Goal: Transaction & Acquisition: Purchase product/service

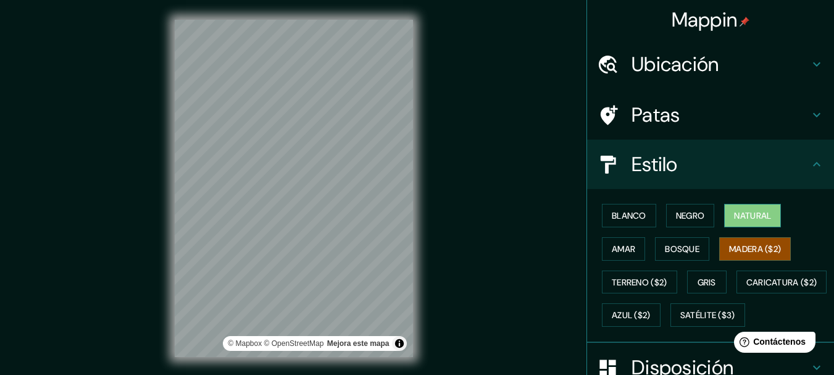
click at [758, 213] on font "Natural" at bounding box center [752, 215] width 37 height 11
click at [681, 250] on font "Bosque" at bounding box center [681, 248] width 35 height 11
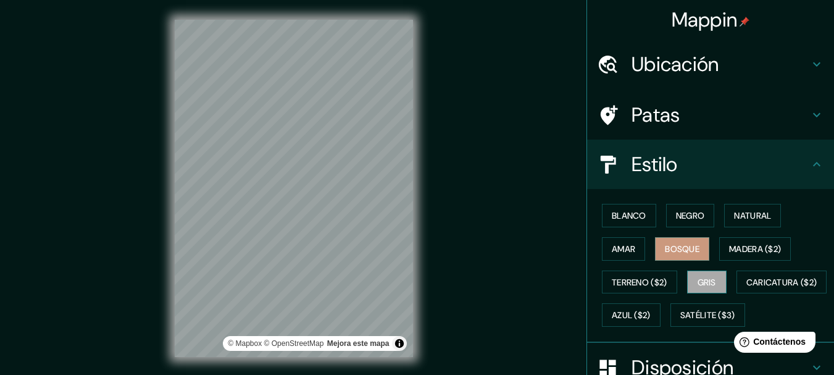
click at [705, 288] on font "Gris" at bounding box center [706, 282] width 19 height 16
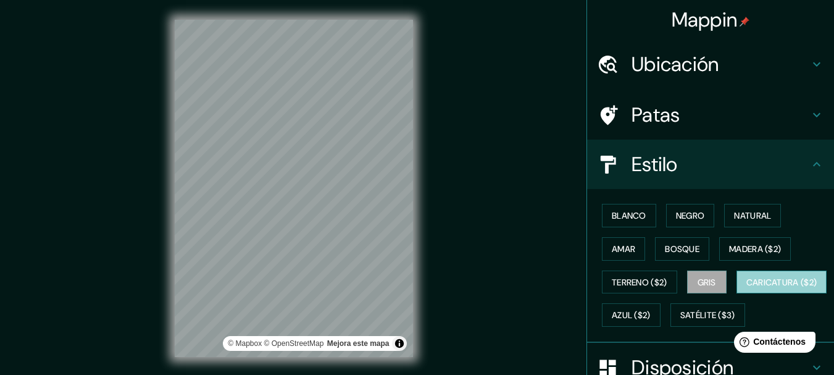
click at [746, 288] on font "Caricatura ($2)" at bounding box center [781, 281] width 71 height 11
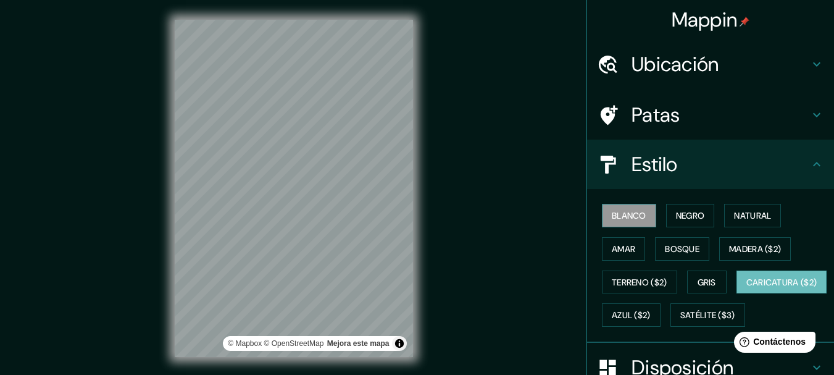
click at [602, 211] on button "Blanco" at bounding box center [629, 215] width 54 height 23
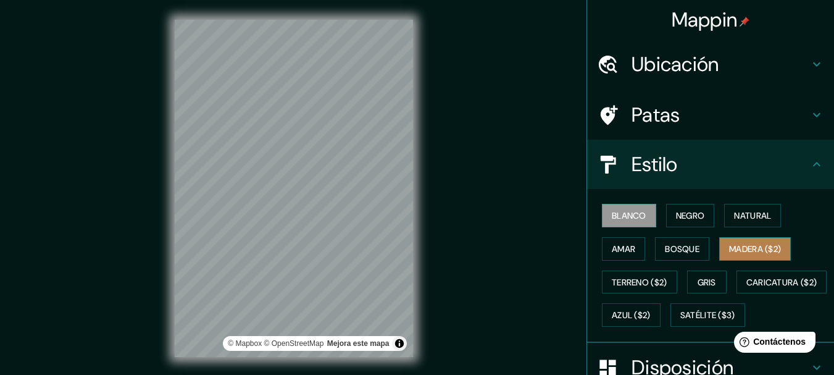
click at [741, 250] on font "Madera ($2)" at bounding box center [755, 248] width 52 height 11
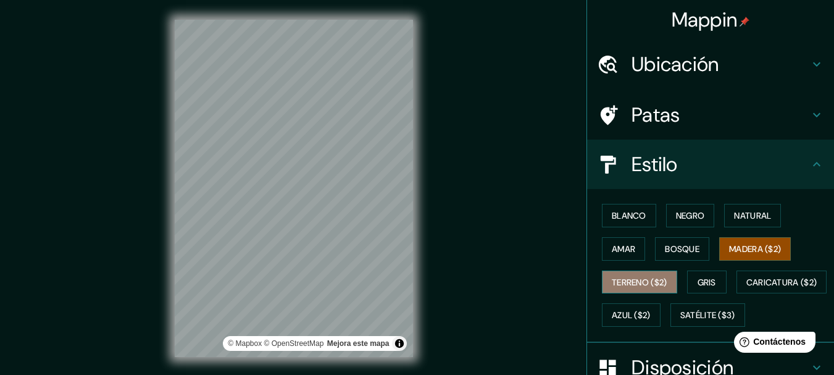
click at [665, 270] on button "Terreno ($2)" at bounding box center [639, 281] width 75 height 23
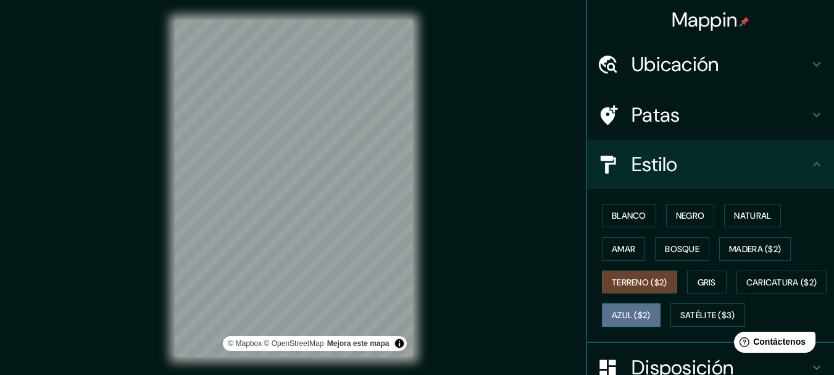
click at [650, 316] on font "Azul ($2)" at bounding box center [630, 315] width 39 height 11
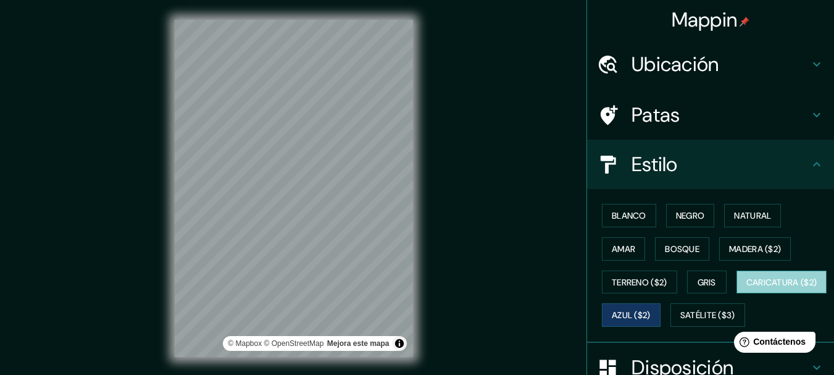
click at [746, 288] on font "Caricatura ($2)" at bounding box center [781, 281] width 71 height 11
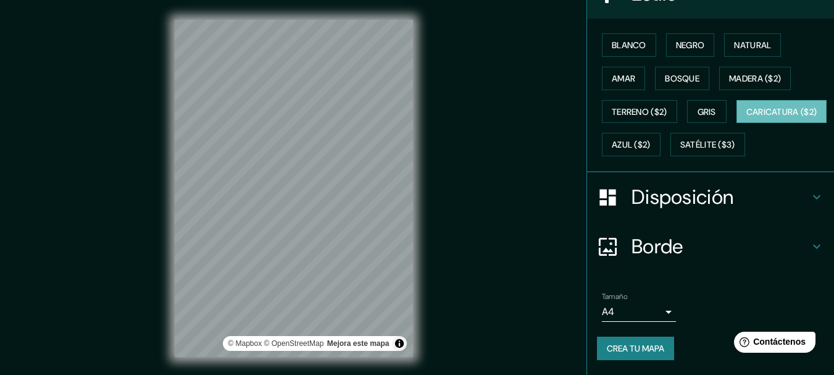
click at [675, 198] on font "Disposición" at bounding box center [682, 197] width 102 height 26
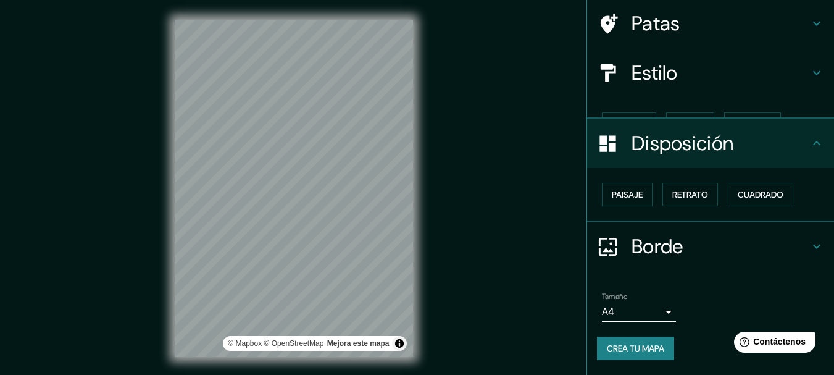
scroll to position [70, 0]
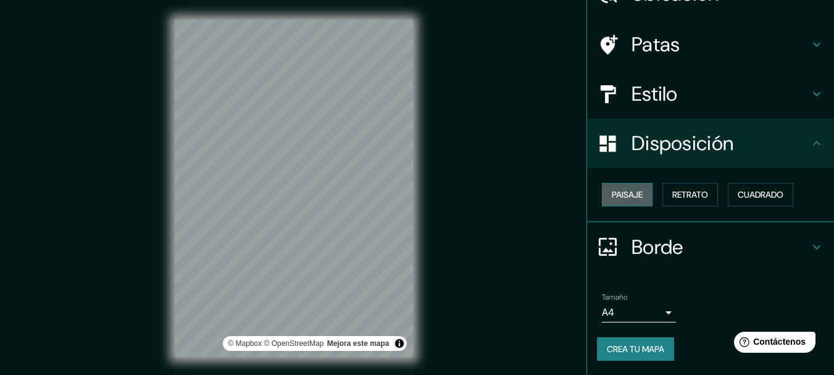
click at [625, 195] on font "Paisaje" at bounding box center [626, 194] width 31 height 11
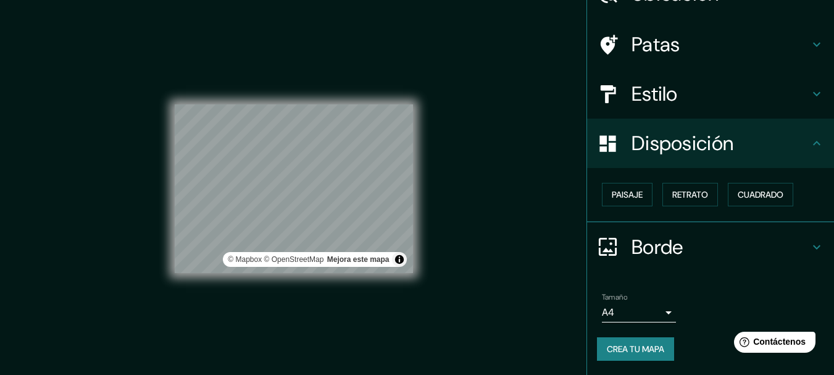
click at [713, 202] on div "Paisaje Retrato Cuadrado" at bounding box center [715, 194] width 237 height 33
click at [706, 199] on button "Retrato" at bounding box center [690, 194] width 56 height 23
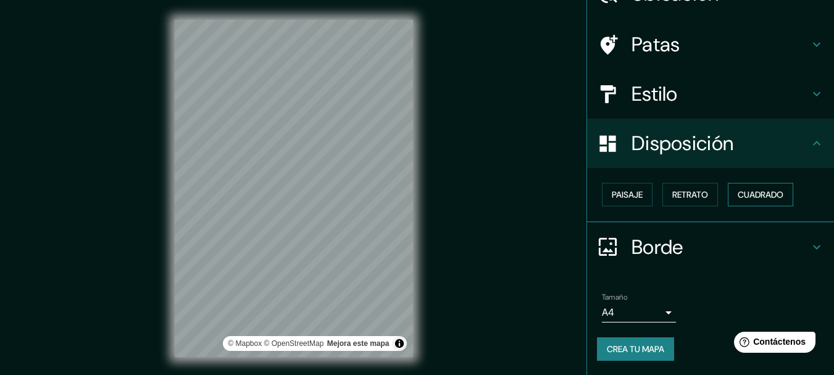
click at [743, 199] on font "Cuadrado" at bounding box center [760, 194] width 46 height 11
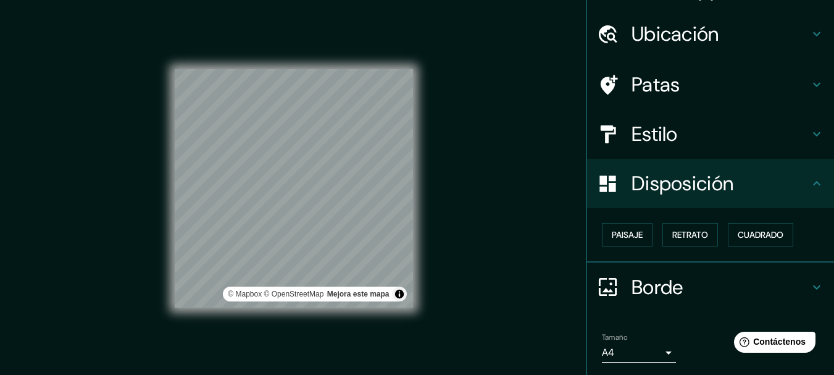
scroll to position [9, 0]
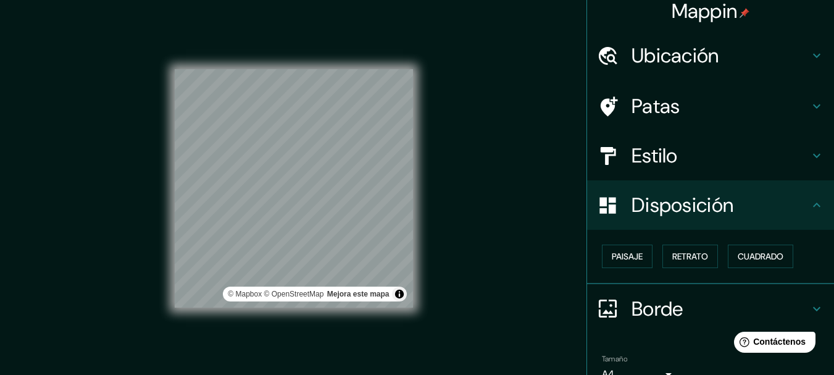
click at [652, 149] on font "Estilo" at bounding box center [654, 156] width 46 height 26
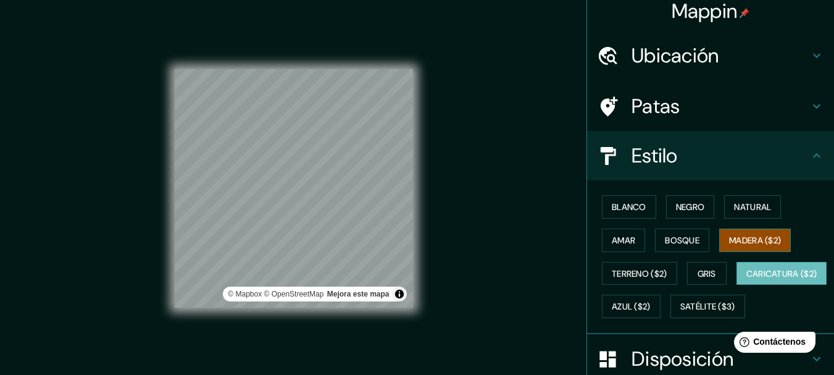
click at [760, 229] on button "Madera ($2)" at bounding box center [755, 239] width 72 height 23
click at [719, 61] on h4 "Ubicación" at bounding box center [720, 55] width 178 height 25
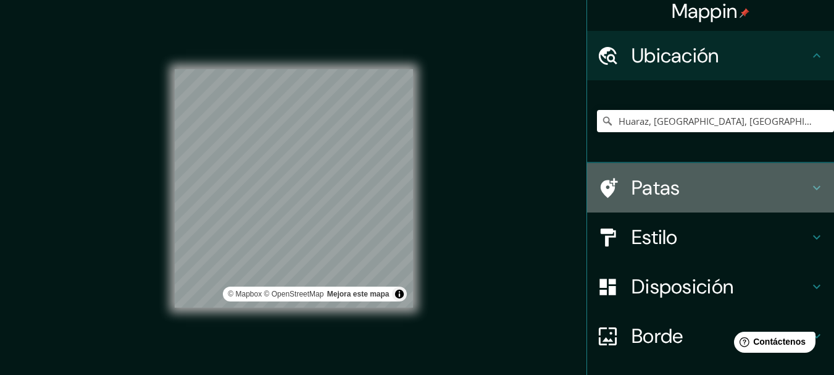
click at [698, 186] on h4 "Patas" at bounding box center [720, 187] width 178 height 25
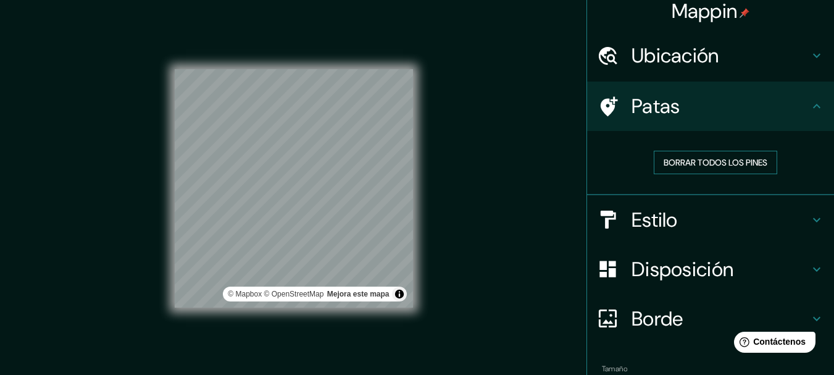
click at [685, 168] on font "Borrar todos los pines" at bounding box center [715, 162] width 104 height 11
click at [743, 166] on font "Borrar todos los pines" at bounding box center [715, 162] width 104 height 11
click at [714, 157] on font "Borrar todos los pines" at bounding box center [715, 162] width 104 height 11
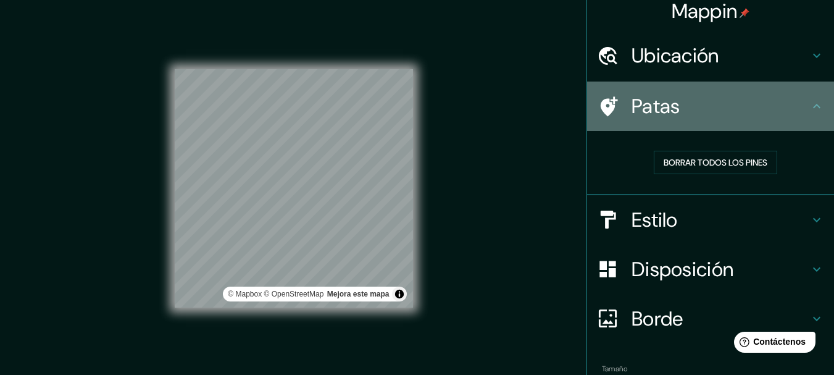
click at [718, 99] on h4 "Patas" at bounding box center [720, 106] width 178 height 25
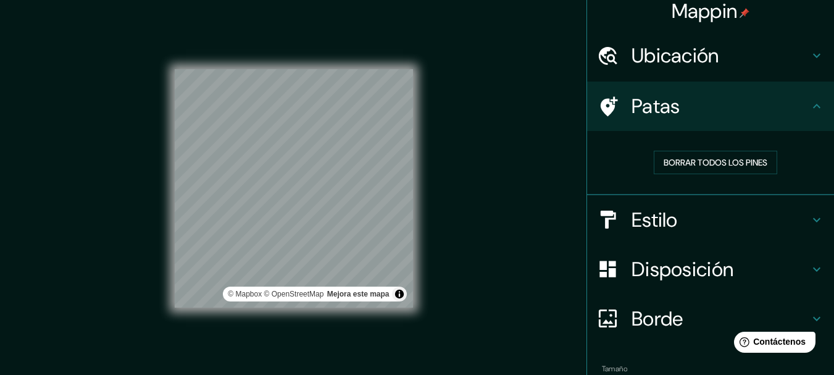
click at [821, 107] on div "Patas" at bounding box center [710, 105] width 247 height 49
click at [715, 265] on font "Disposición" at bounding box center [682, 269] width 102 height 26
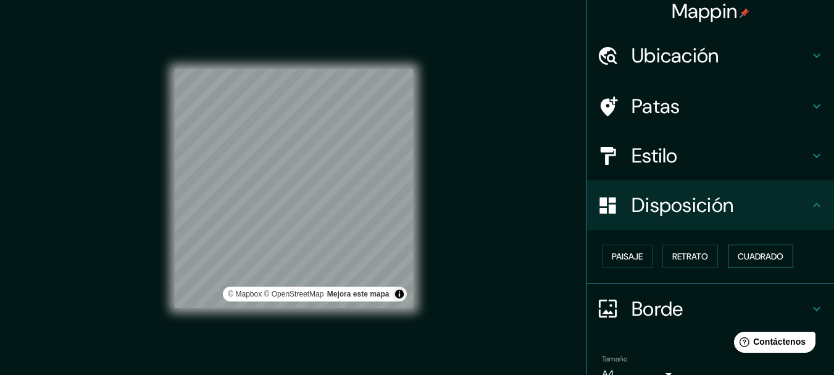
scroll to position [70, 0]
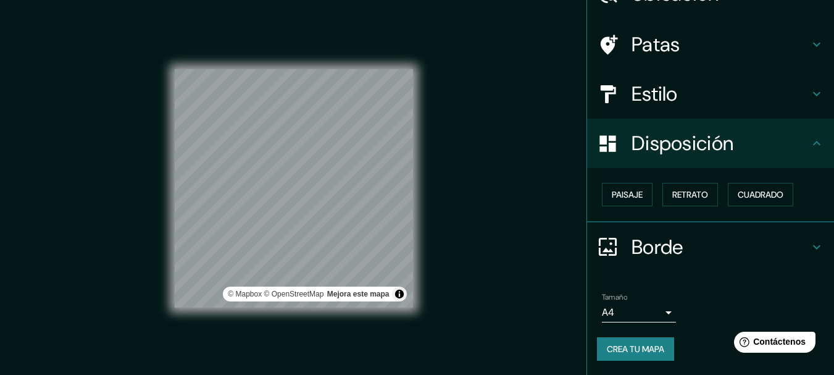
click at [694, 237] on h4 "Borde" at bounding box center [720, 246] width 178 height 25
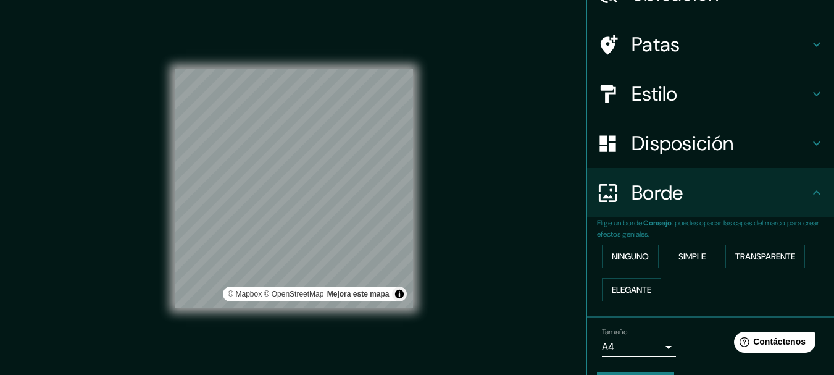
scroll to position [105, 0]
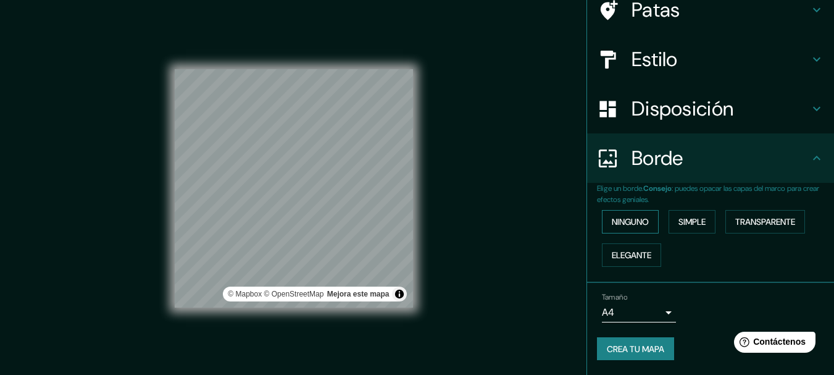
click at [634, 225] on font "Ninguno" at bounding box center [629, 221] width 37 height 11
click at [692, 225] on font "Simple" at bounding box center [691, 221] width 27 height 11
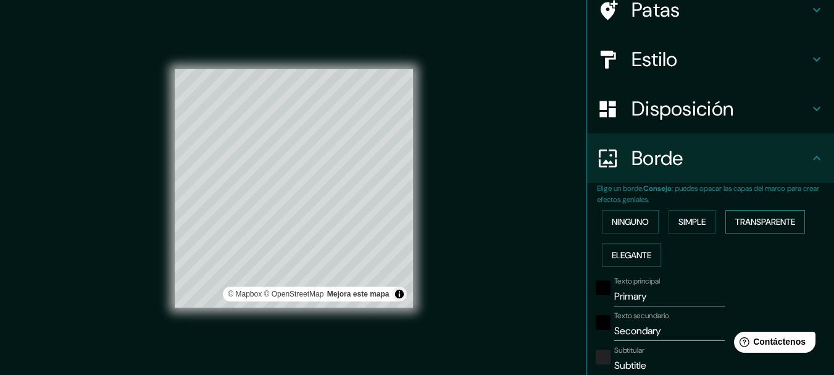
click at [768, 225] on font "Transparente" at bounding box center [765, 221] width 60 height 11
click at [637, 255] on font "Elegante" at bounding box center [630, 254] width 39 height 11
click at [671, 238] on div "Ninguno Simple Transparente Elegante" at bounding box center [715, 238] width 237 height 67
click at [680, 226] on font "Simple" at bounding box center [691, 221] width 27 height 11
click at [639, 226] on font "Ninguno" at bounding box center [629, 221] width 37 height 11
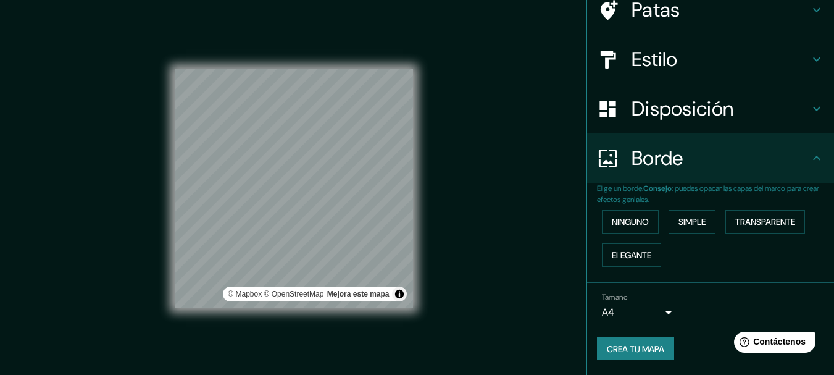
click at [805, 172] on div "Borde" at bounding box center [710, 157] width 247 height 49
click at [801, 166] on div "Borde" at bounding box center [710, 157] width 247 height 49
click at [647, 312] on body "Mappin Ubicación Huaraz, [GEOGRAPHIC_DATA], [GEOGRAPHIC_DATA] Patas Estilo Disp…" at bounding box center [417, 187] width 834 height 375
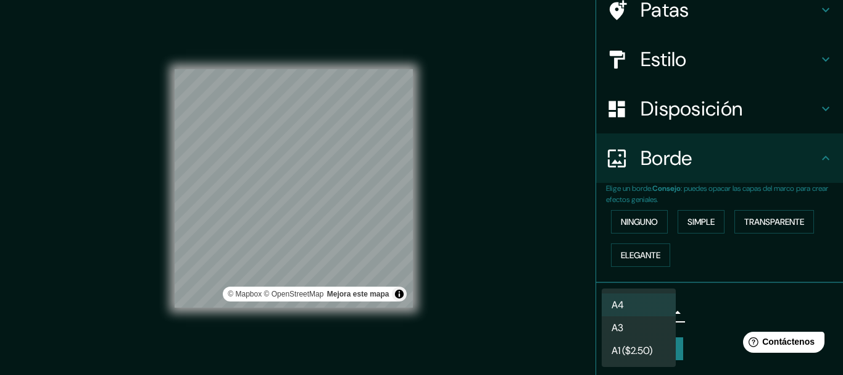
click at [637, 335] on li "A3" at bounding box center [639, 327] width 74 height 23
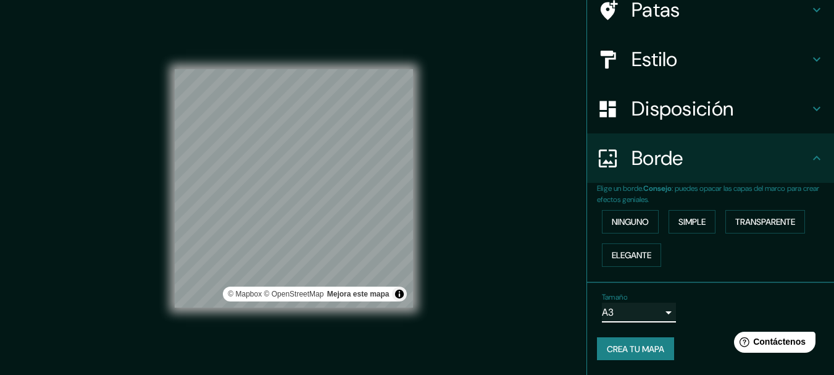
scroll to position [22, 0]
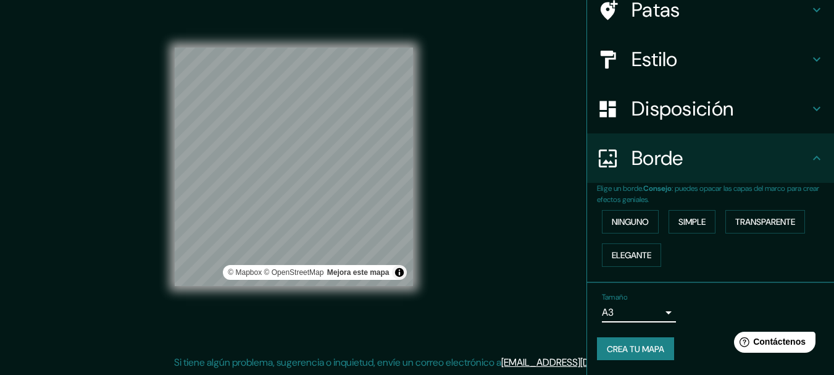
click at [648, 320] on body "Mappin Ubicación Huaraz, [GEOGRAPHIC_DATA], [GEOGRAPHIC_DATA] Patas Estilo Disp…" at bounding box center [417, 165] width 834 height 375
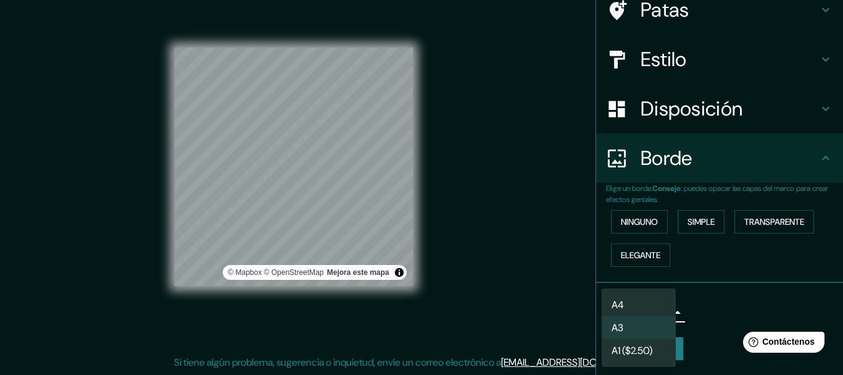
click at [647, 304] on li "A4" at bounding box center [639, 304] width 74 height 23
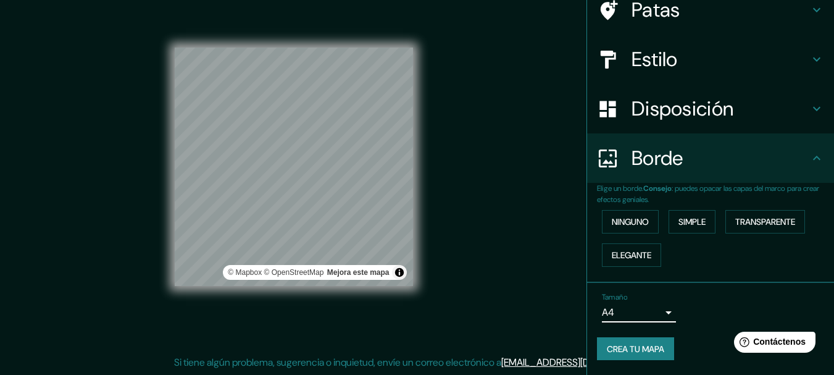
click at [710, 303] on div "Tamaño A4 single" at bounding box center [710, 307] width 227 height 39
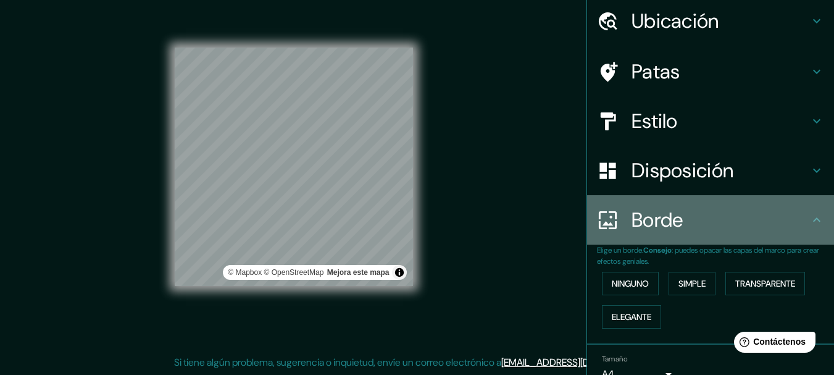
click at [809, 214] on icon at bounding box center [816, 219] width 15 height 15
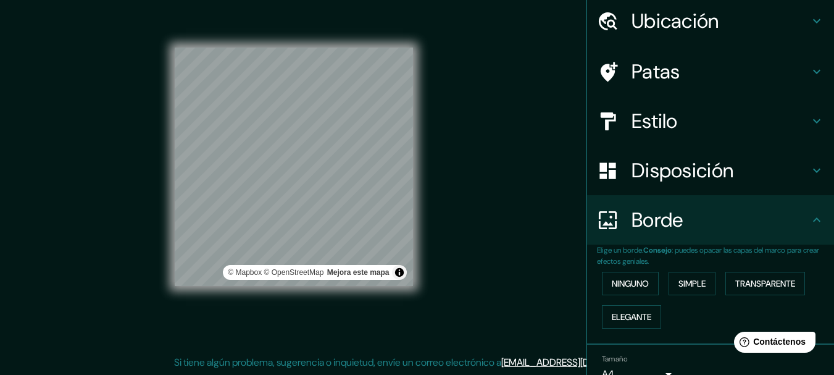
scroll to position [0, 0]
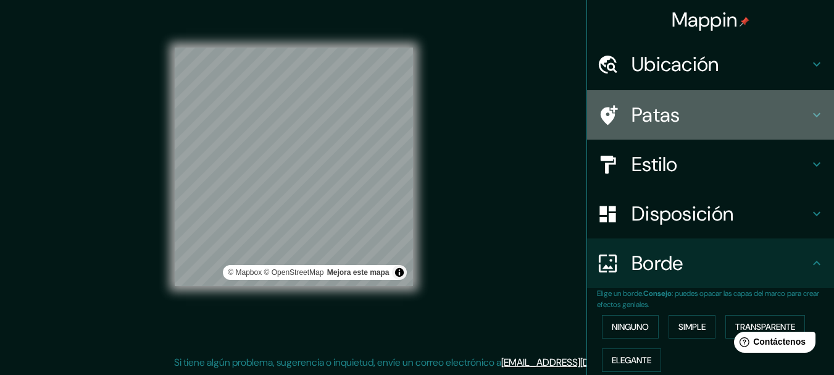
click at [798, 114] on h4 "Patas" at bounding box center [720, 114] width 178 height 25
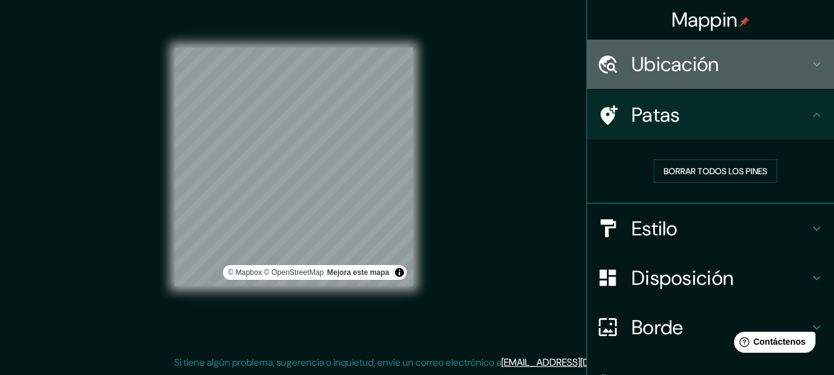
click at [745, 68] on h4 "Ubicación" at bounding box center [720, 64] width 178 height 25
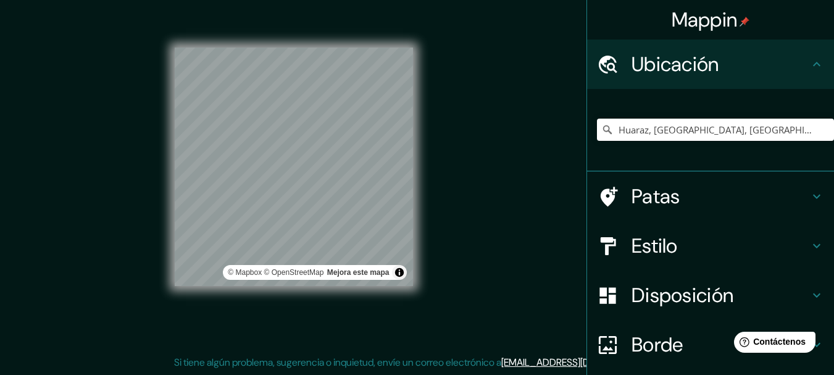
click at [793, 50] on div "Ubicación" at bounding box center [710, 63] width 247 height 49
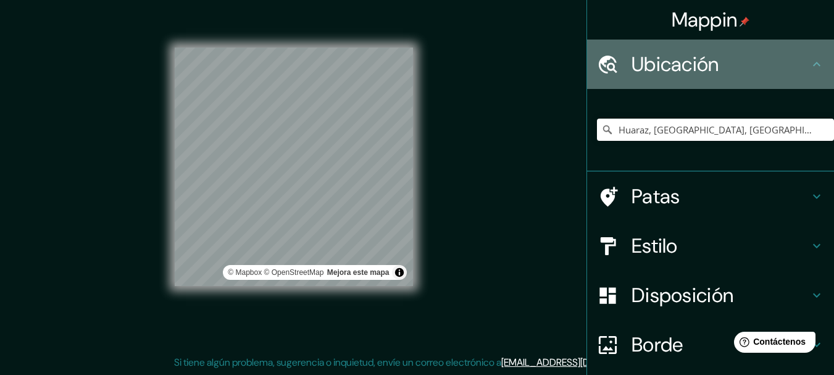
click at [793, 50] on div "Ubicación" at bounding box center [710, 63] width 247 height 49
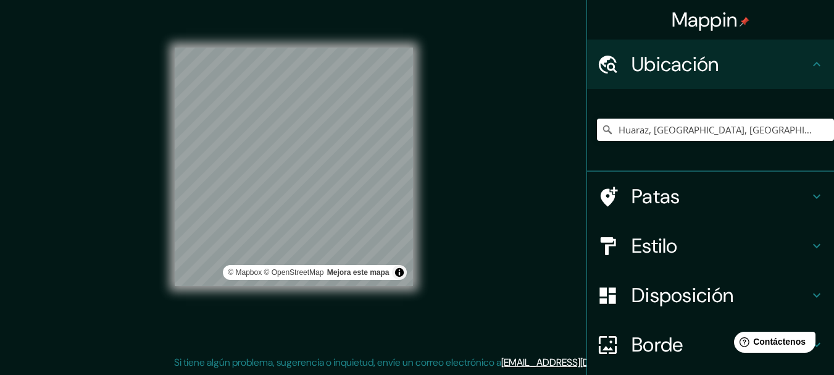
click at [809, 60] on icon at bounding box center [816, 64] width 15 height 15
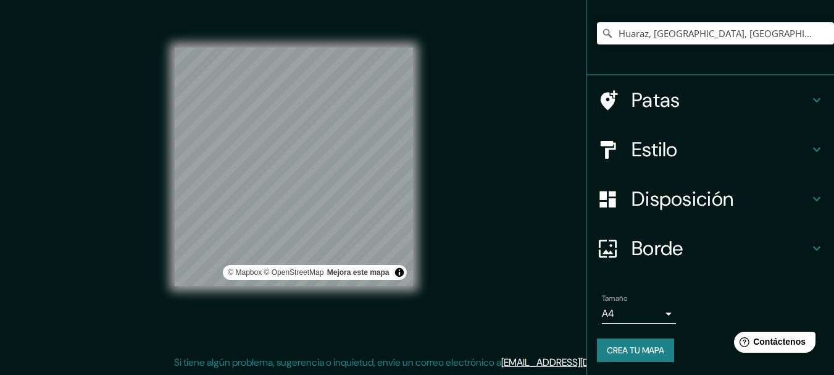
scroll to position [98, 0]
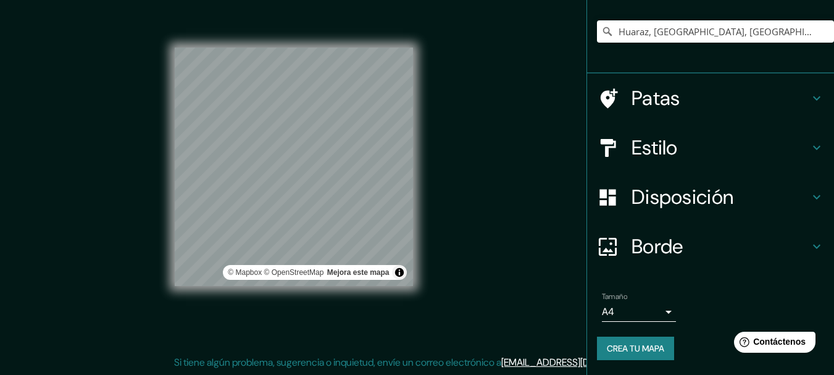
click at [776, 155] on h4 "Estilo" at bounding box center [720, 147] width 178 height 25
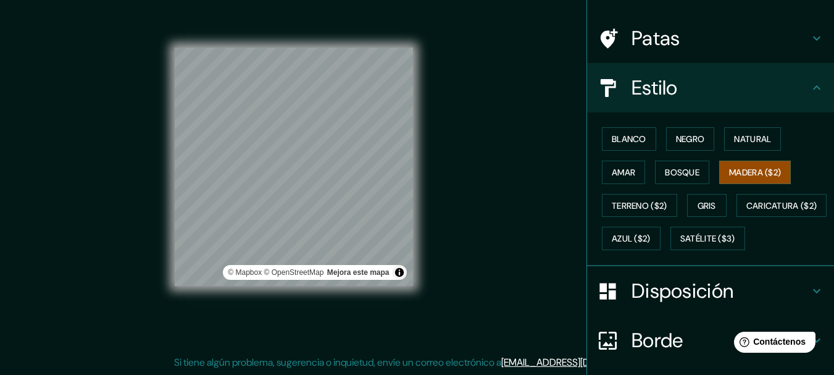
scroll to position [0, 0]
